Goal: Task Accomplishment & Management: Manage account settings

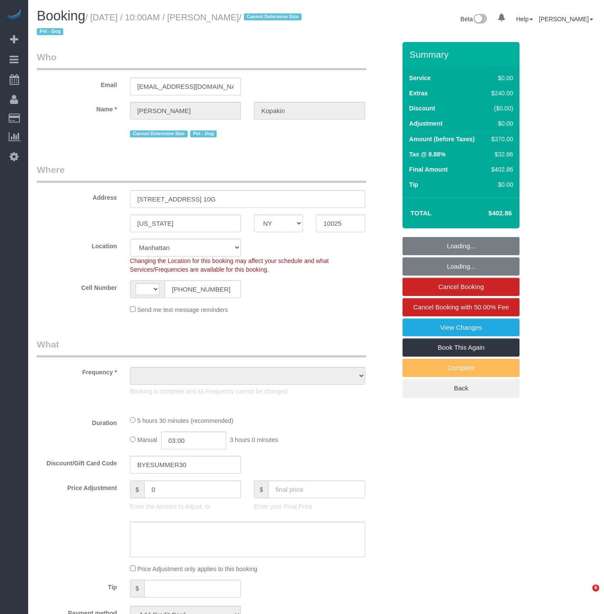
select select "NY"
select select "string:[GEOGRAPHIC_DATA]"
select select "string:stripe-pm_1PyaSr4VGloSiKo7ahxQI7VL"
select select "1"
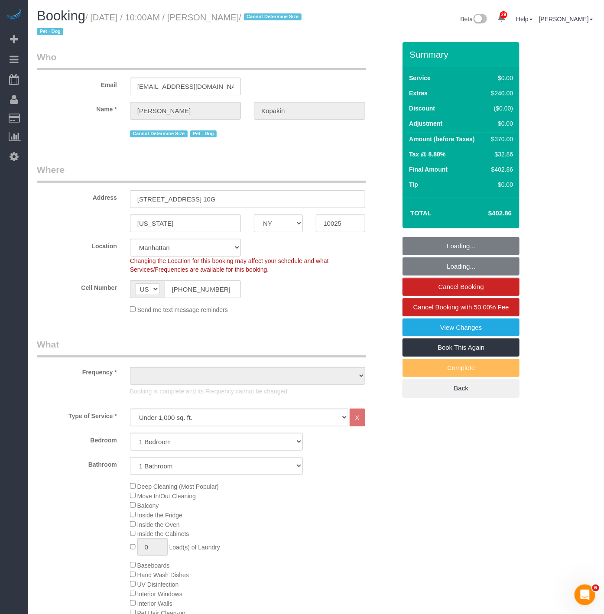
select select "number:58"
select select "number:72"
select select "number:13"
select select "number:5"
select select "1"
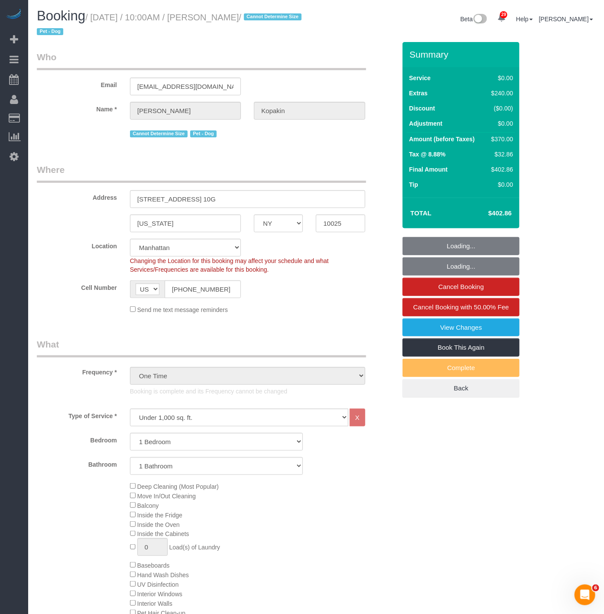
select select "object:1139"
select select "spot1"
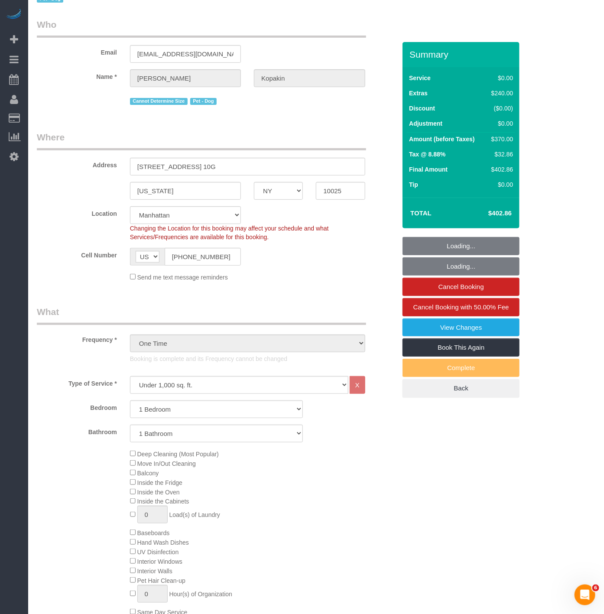
select select "object:1570"
